Goal: Navigation & Orientation: Find specific page/section

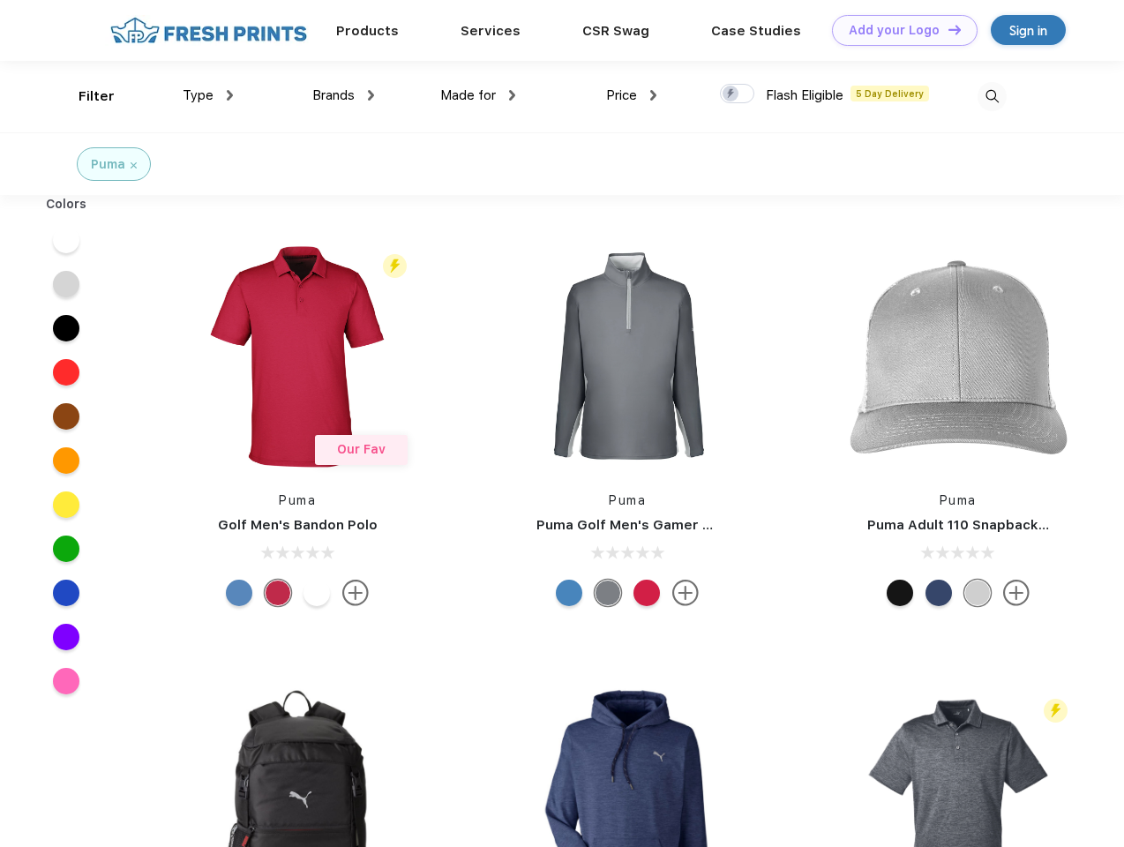
click at [898, 30] on link "Add your Logo Design Tool" at bounding box center [905, 30] width 146 height 31
click at [0, 0] on div "Design Tool" at bounding box center [0, 0] width 0 height 0
click at [946, 29] on link "Add your Logo Design Tool" at bounding box center [905, 30] width 146 height 31
click at [85, 96] on div "Filter" at bounding box center [96, 96] width 36 height 20
click at [208, 95] on span "Type" at bounding box center [198, 95] width 31 height 16
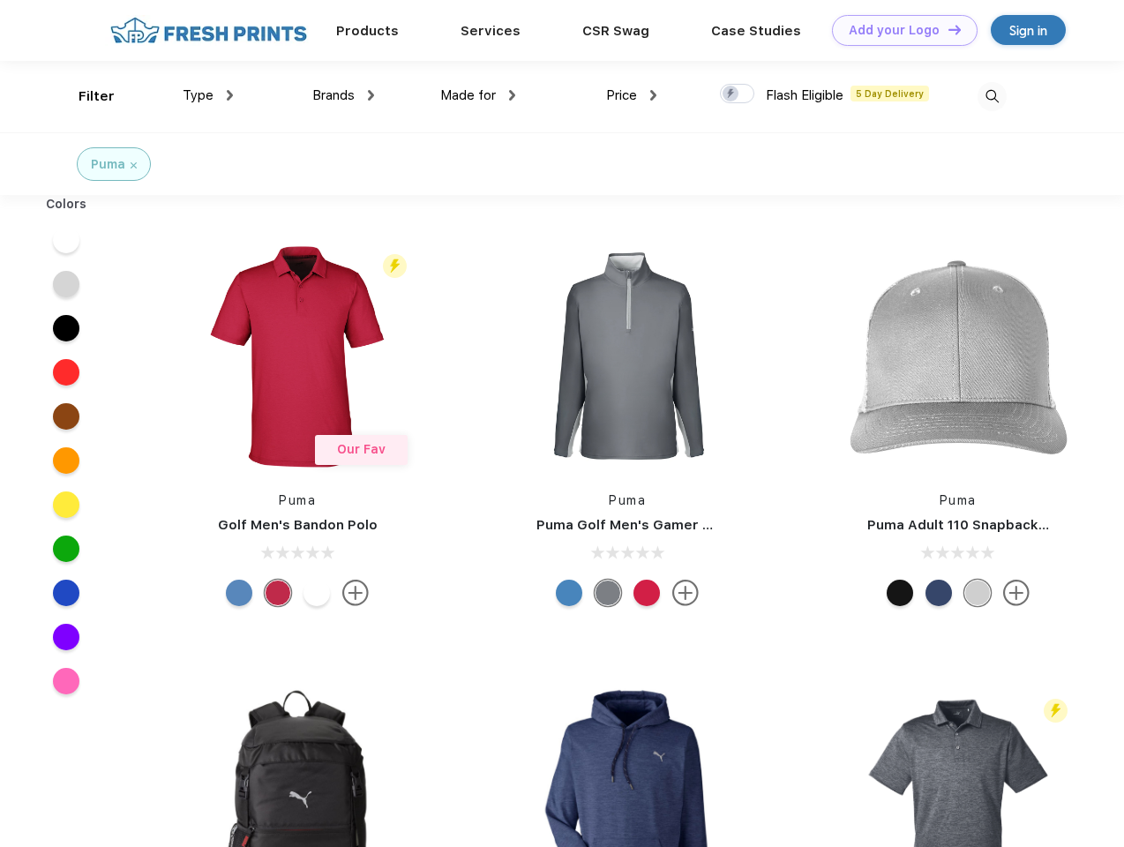
click at [343, 95] on span "Brands" at bounding box center [333, 95] width 42 height 16
click at [478, 95] on span "Made for" at bounding box center [468, 95] width 56 height 16
click at [631, 95] on span "Price" at bounding box center [621, 95] width 31 height 16
click at [737, 94] on div at bounding box center [737, 93] width 34 height 19
click at [731, 94] on input "checkbox" at bounding box center [725, 88] width 11 height 11
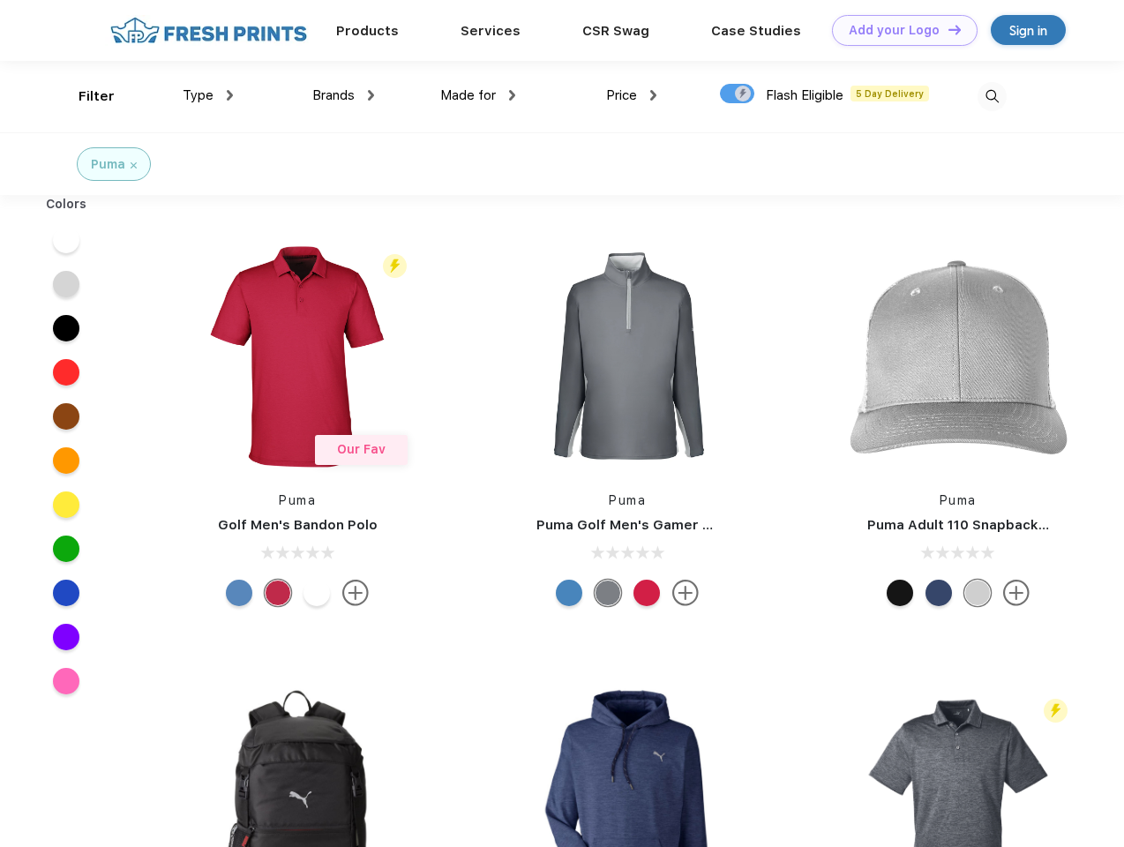
click at [991, 96] on img at bounding box center [991, 96] width 29 height 29
